Goal: Transaction & Acquisition: Purchase product/service

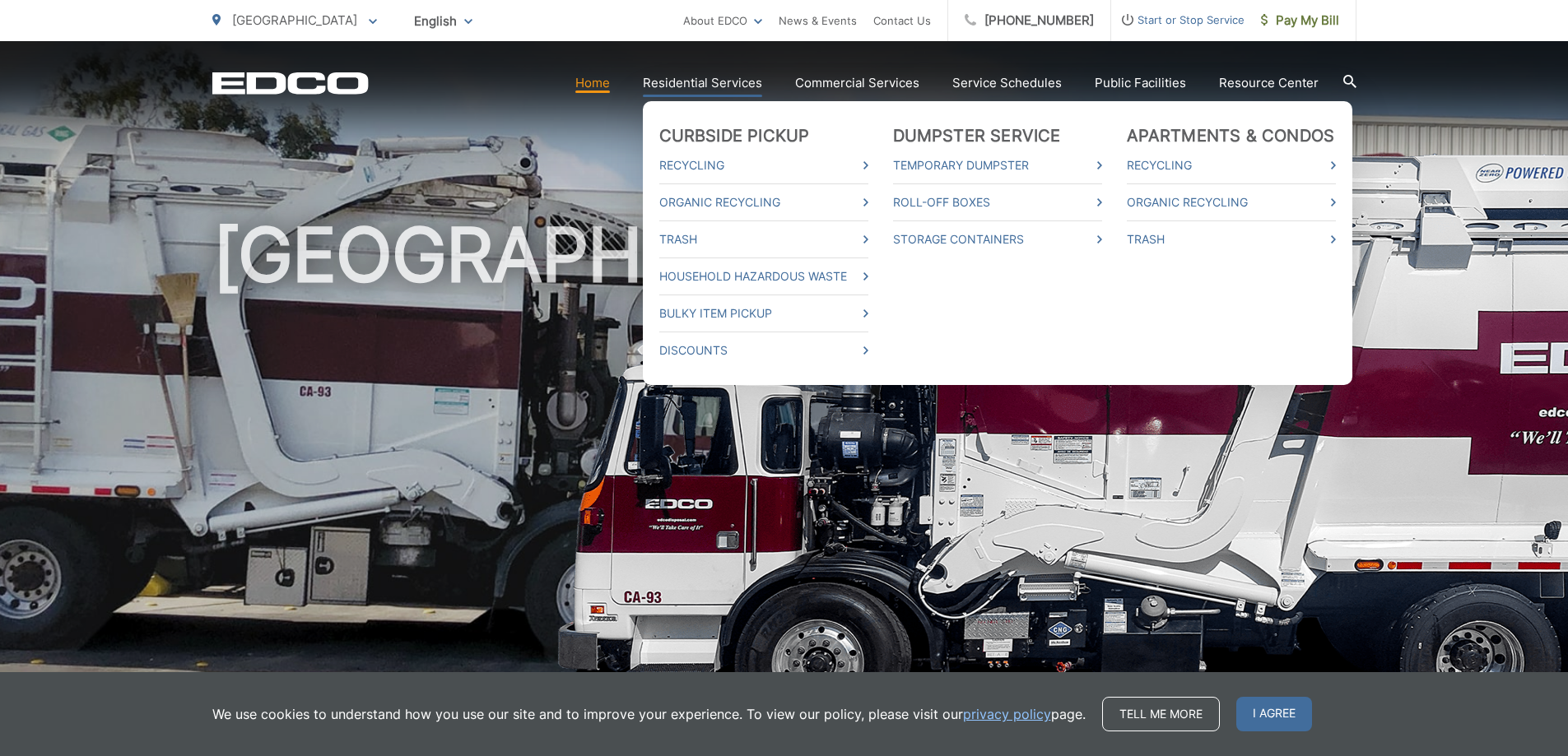
click at [694, 80] on link "Residential Services" at bounding box center [703, 83] width 120 height 19
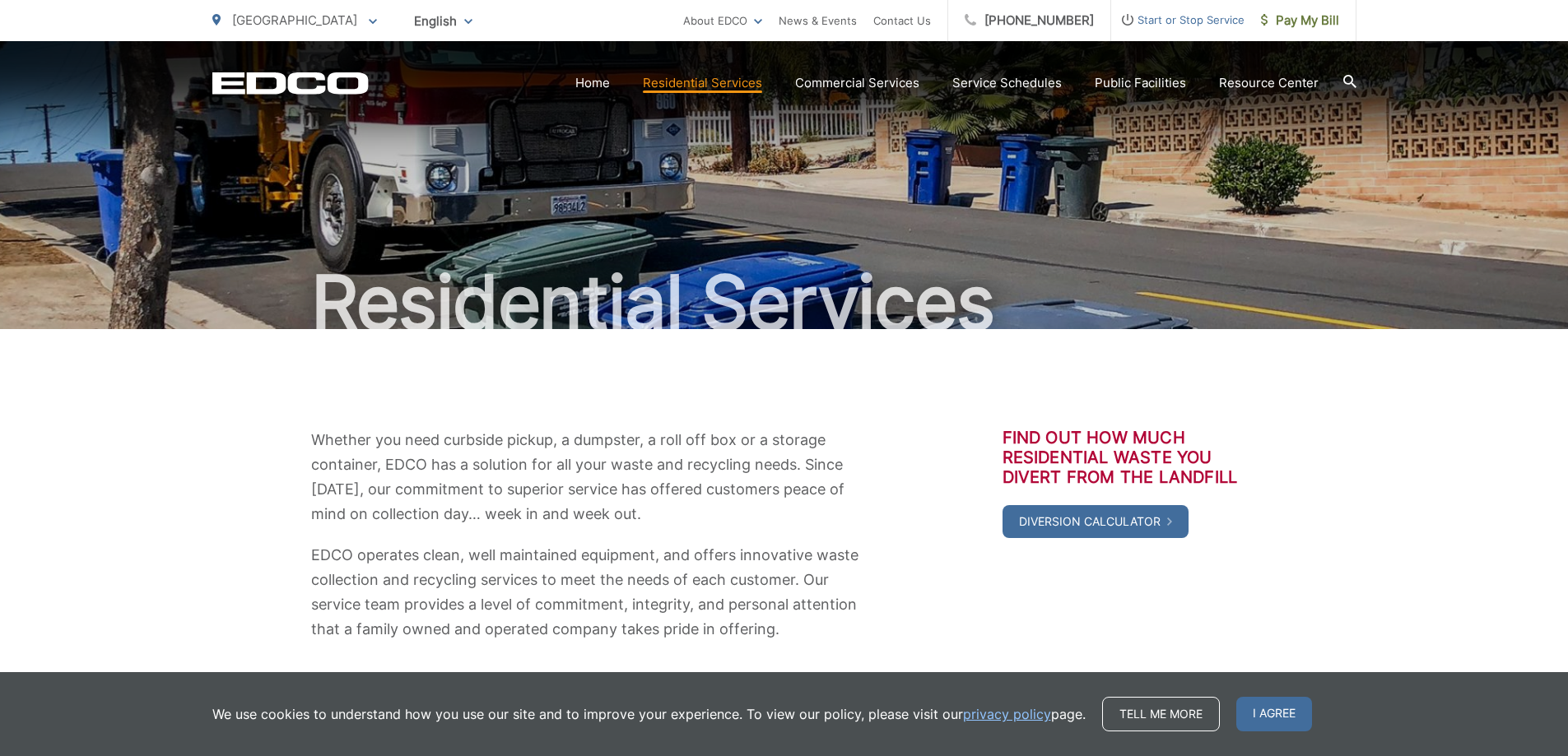
click at [1347, 72] on div at bounding box center [1349, 84] width 13 height 32
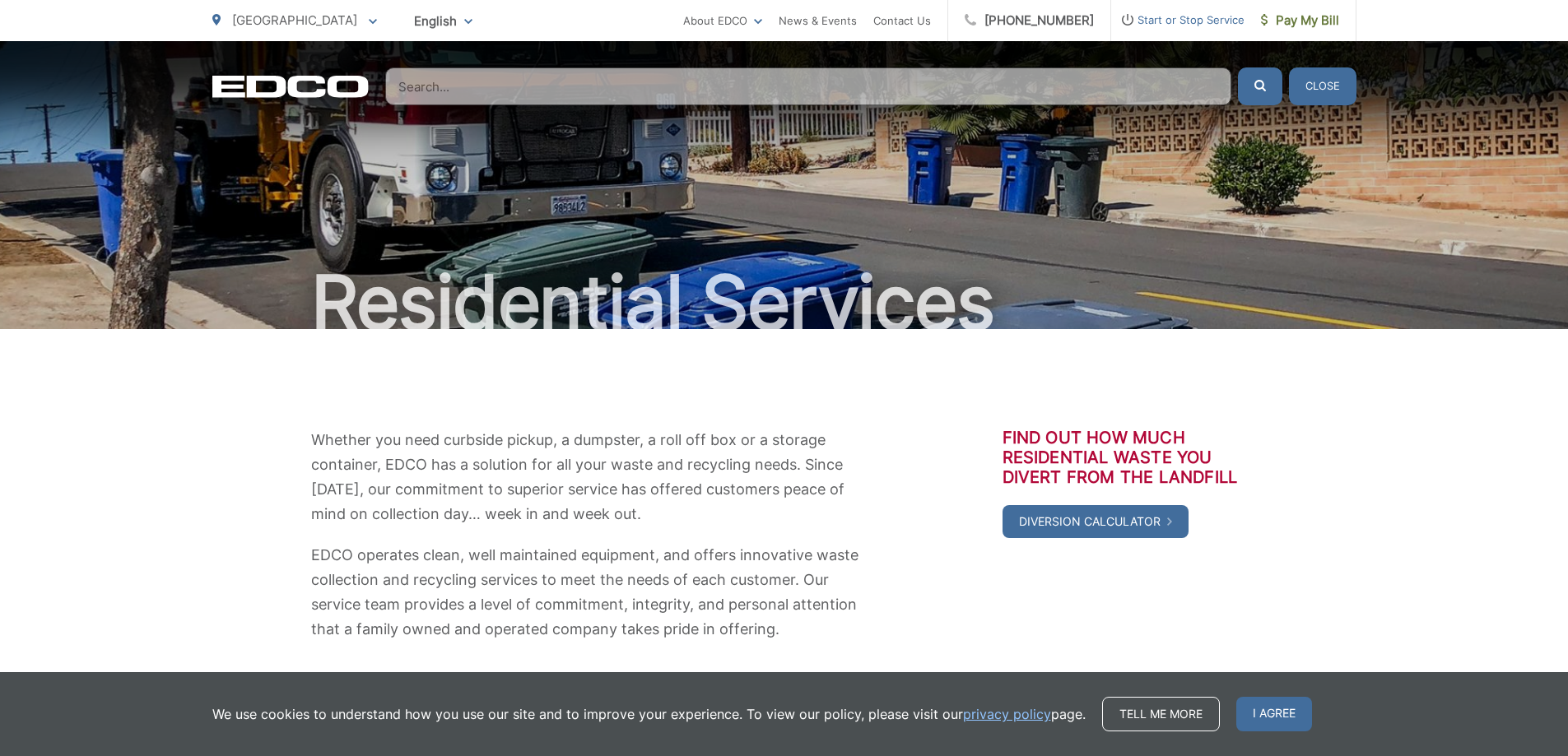
click at [609, 86] on input "Search" at bounding box center [808, 86] width 846 height 38
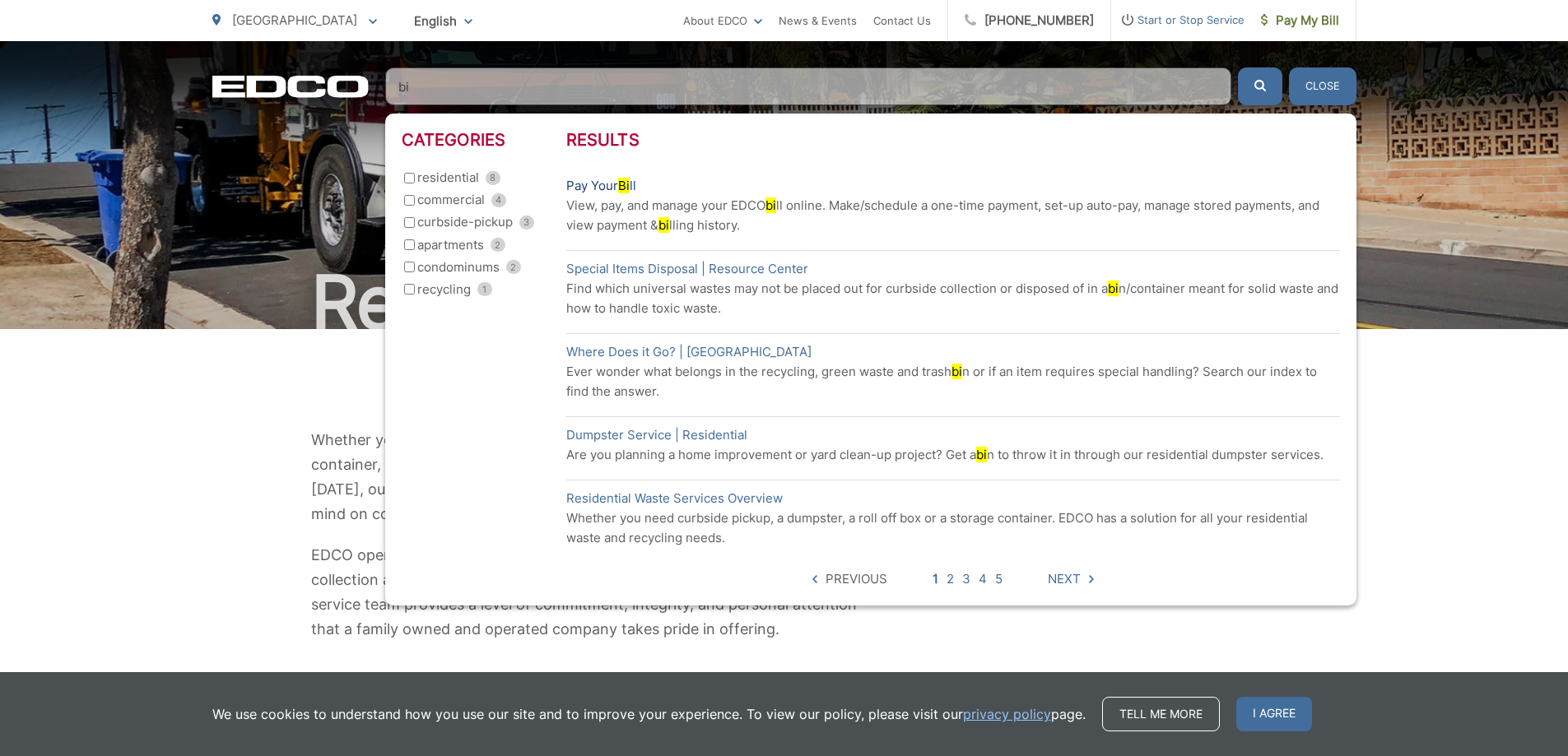
type input "bi"
click at [609, 185] on link "Pay Your Bi ll" at bounding box center [602, 185] width 70 height 19
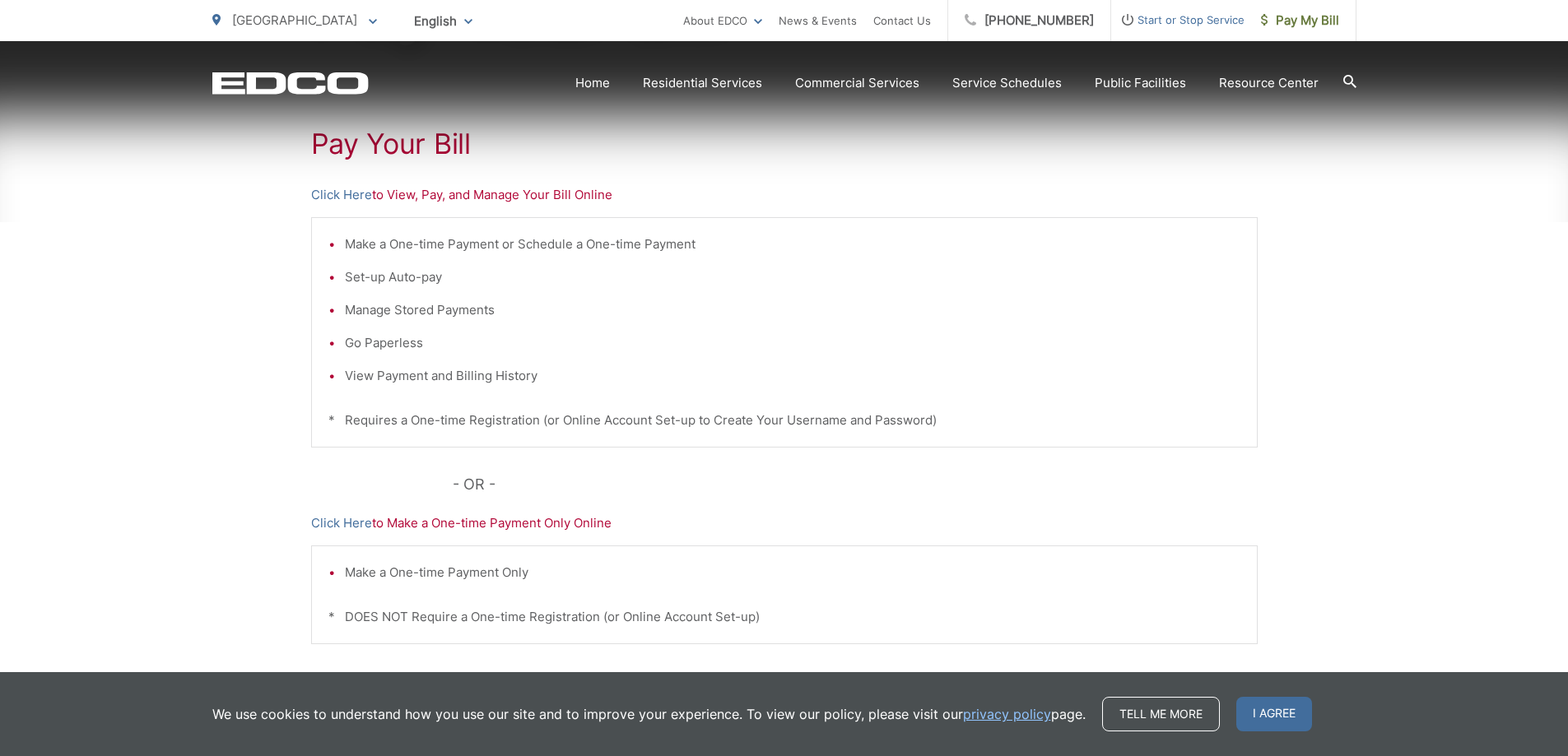
scroll to position [329, 0]
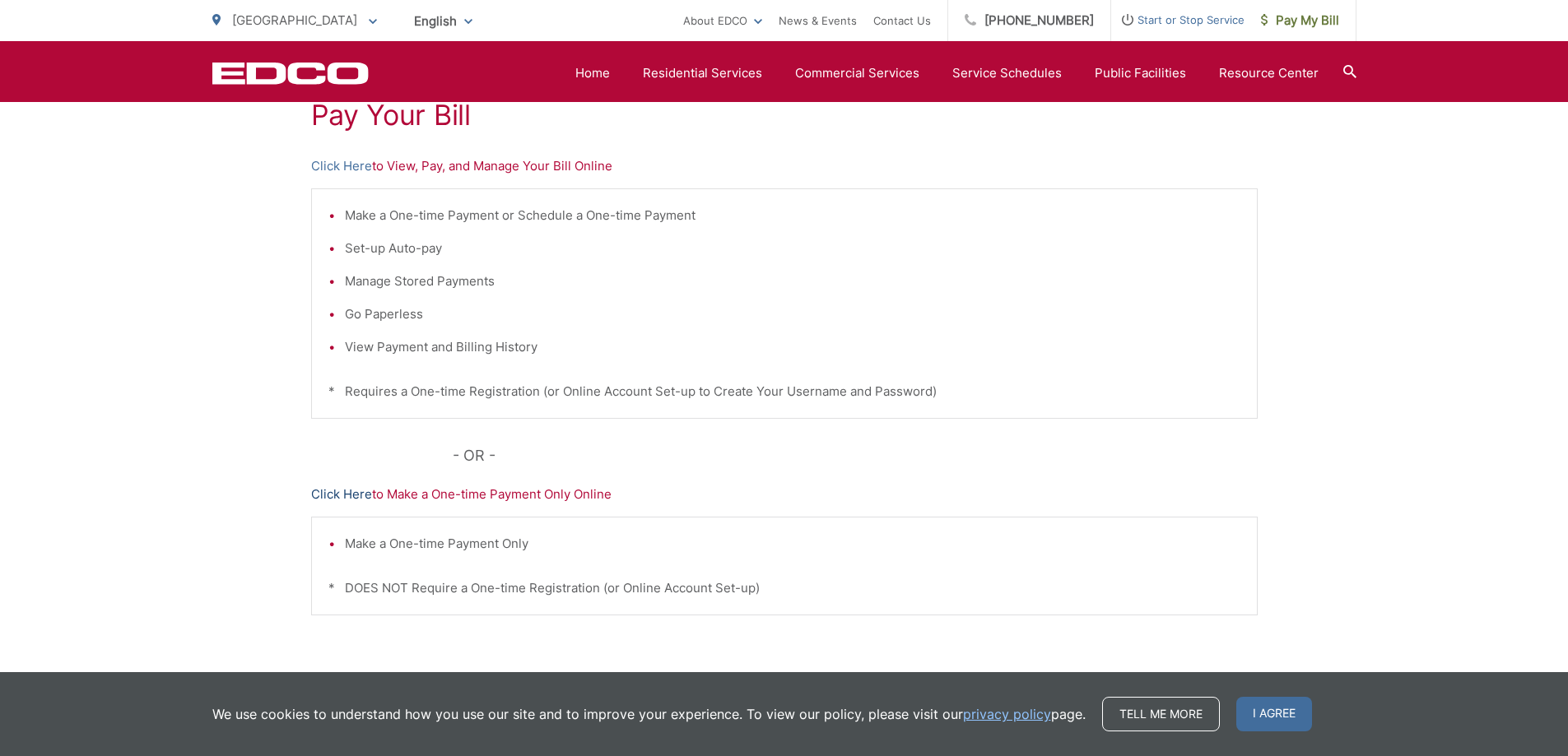
click at [360, 497] on link "Click Here" at bounding box center [341, 494] width 61 height 19
click at [362, 171] on link "Click Here" at bounding box center [341, 166] width 61 height 19
